Goal: Transaction & Acquisition: Obtain resource

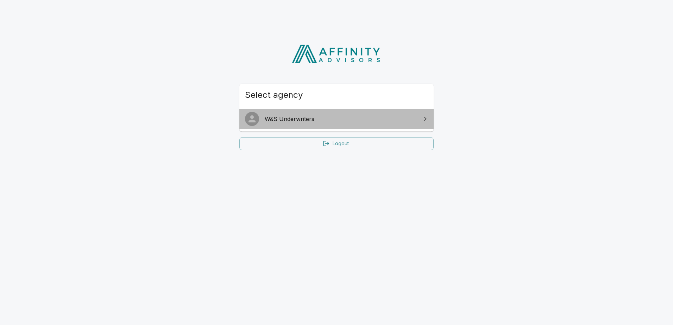
click at [341, 117] on span "W&S Underwriters" at bounding box center [341, 119] width 152 height 8
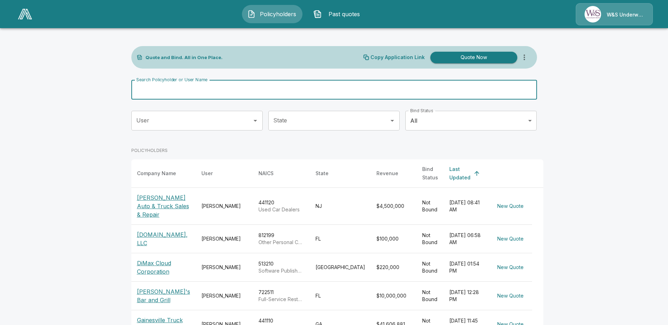
click at [223, 99] on input "Search Policyholder or User Name" at bounding box center [330, 90] width 398 height 20
type input "**********"
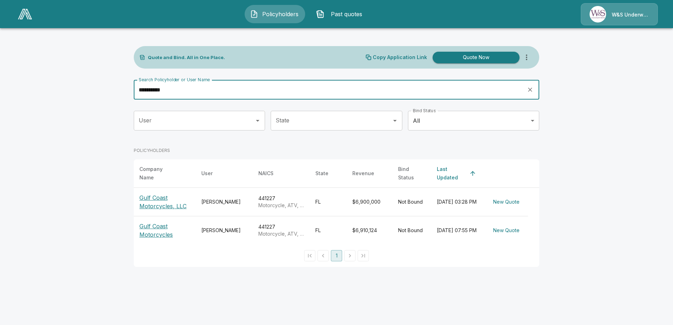
click at [158, 227] on p "Gulf Coast Motorcycles" at bounding box center [164, 230] width 51 height 17
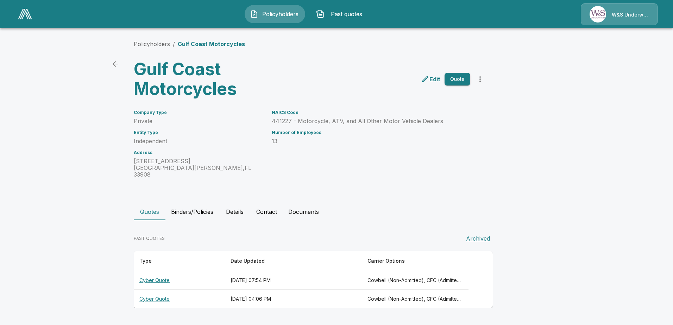
click at [157, 273] on th "Cyber Quote" at bounding box center [179, 280] width 91 height 19
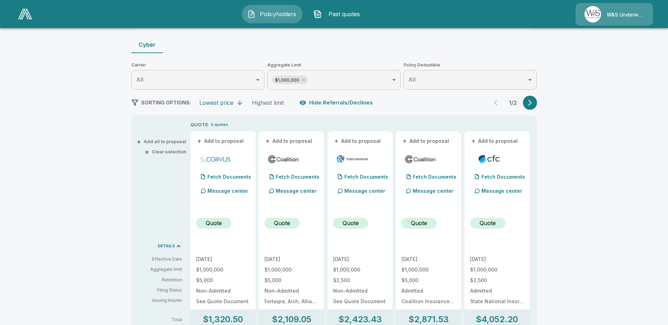
scroll to position [70, 0]
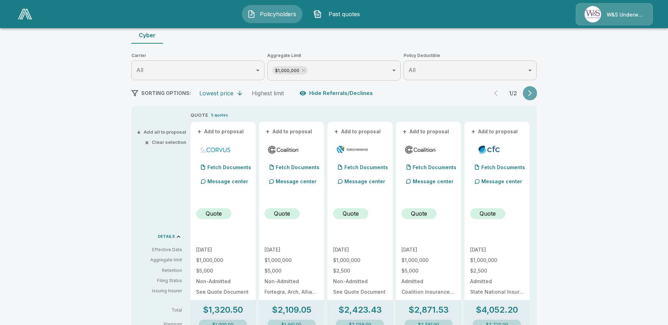
click at [537, 95] on button "button" at bounding box center [530, 93] width 14 height 14
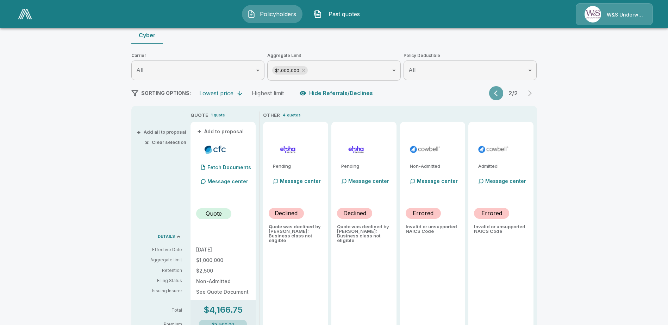
click at [495, 96] on button "button" at bounding box center [496, 93] width 14 height 14
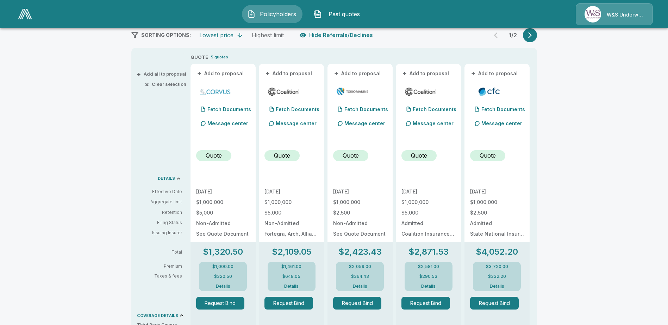
scroll to position [141, 0]
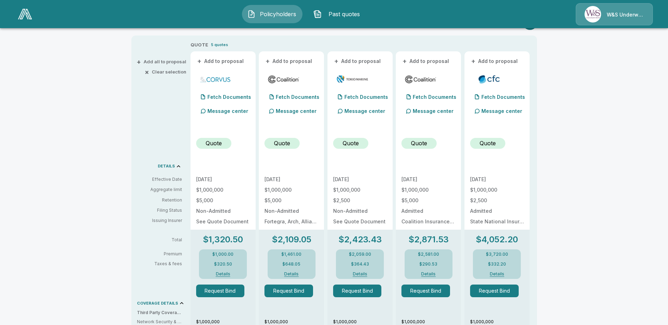
click at [216, 145] on p "Quote" at bounding box center [214, 143] width 16 height 8
click at [218, 143] on p "Quote" at bounding box center [214, 143] width 16 height 8
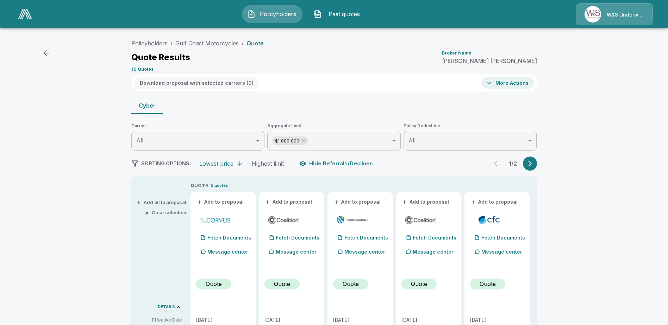
scroll to position [35, 0]
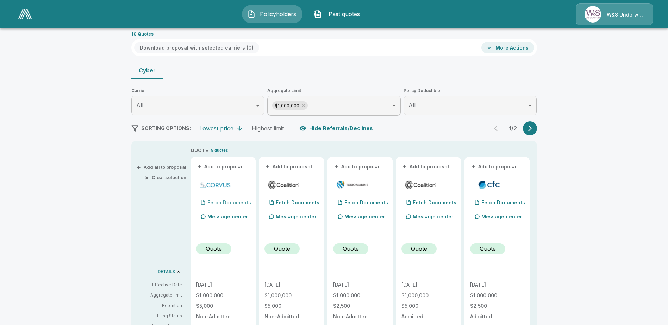
click at [233, 203] on p "Fetch Documents" at bounding box center [229, 202] width 44 height 5
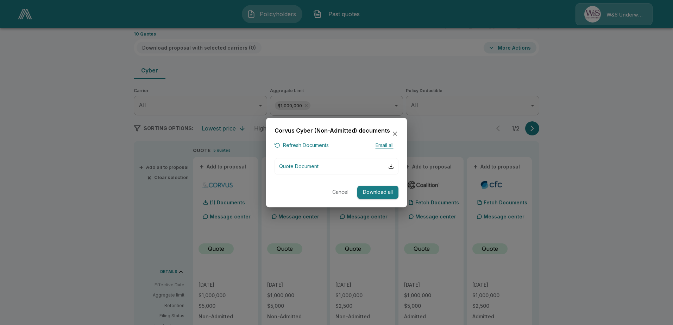
click at [340, 192] on button "Cancel" at bounding box center [340, 192] width 23 height 13
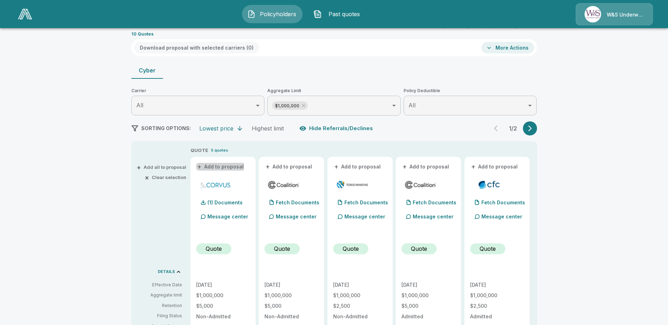
click at [201, 166] on span "+" at bounding box center [199, 166] width 4 height 5
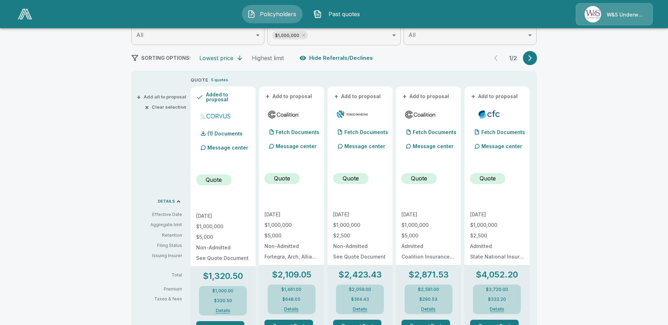
scroll to position [70, 0]
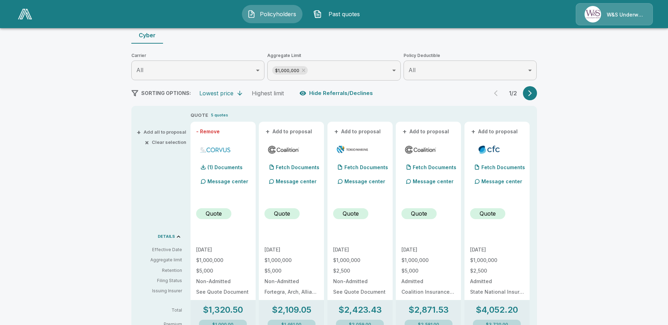
click at [201, 132] on button "- Remove" at bounding box center [208, 131] width 24 height 5
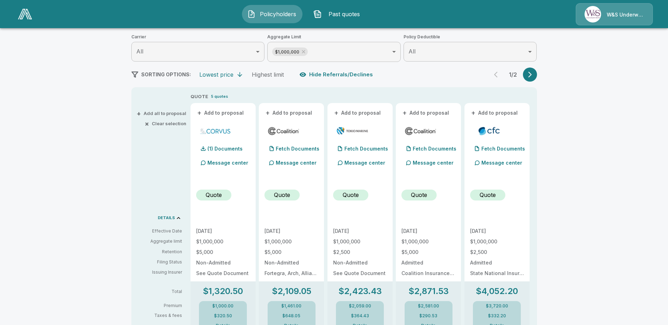
scroll to position [106, 0]
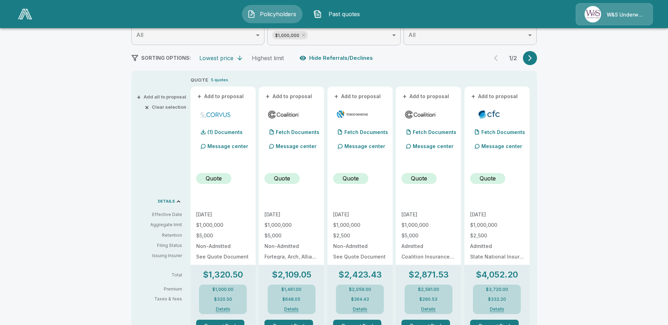
click at [201, 98] on span "+" at bounding box center [199, 96] width 4 height 5
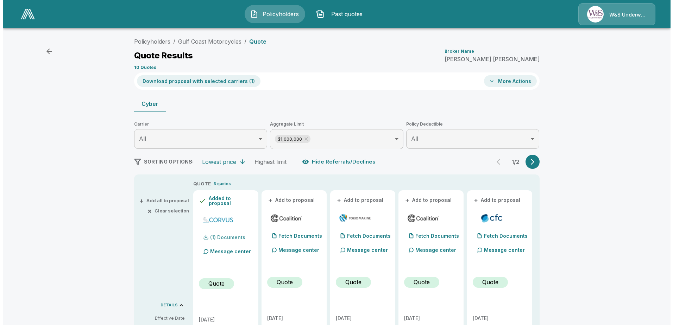
scroll to position [0, 0]
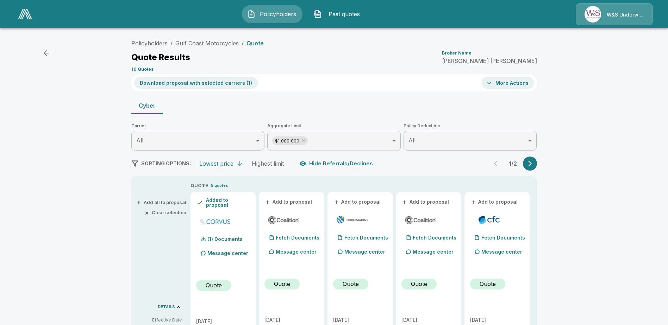
click at [201, 83] on button "Download proposal with selected carriers ( 1 )" at bounding box center [196, 83] width 124 height 12
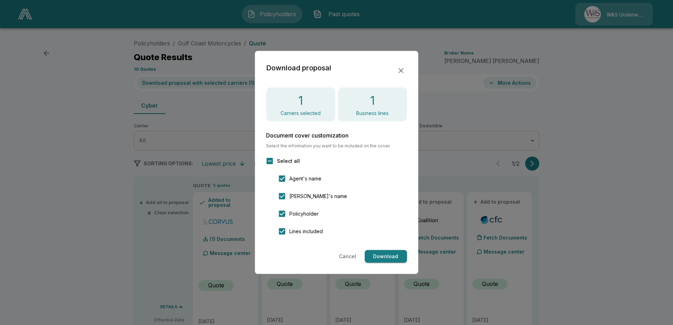
click at [382, 256] on button "Download" at bounding box center [386, 256] width 42 height 13
